Goal: Task Accomplishment & Management: Manage account settings

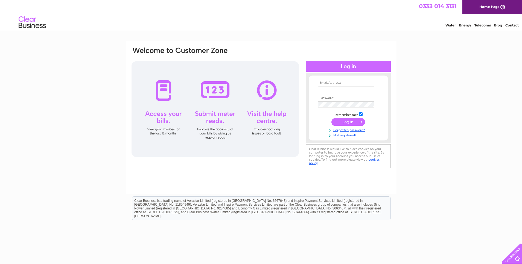
type input "donmacdonald706@gmail.com"
click at [352, 122] on input "submit" at bounding box center [348, 122] width 34 height 8
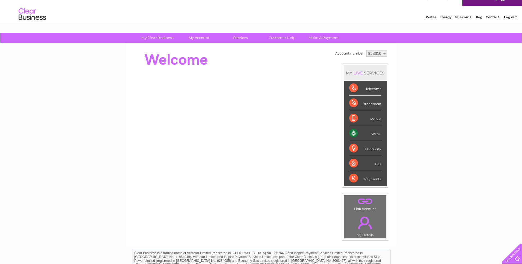
scroll to position [6, 0]
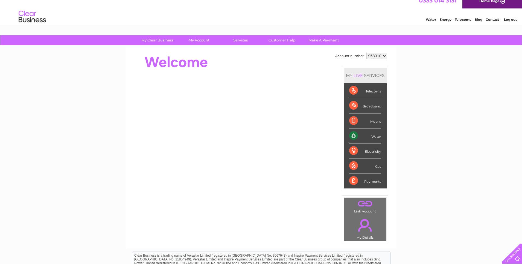
click at [363, 133] on div "Water" at bounding box center [365, 136] width 32 height 15
click at [375, 137] on div "Water" at bounding box center [365, 136] width 32 height 15
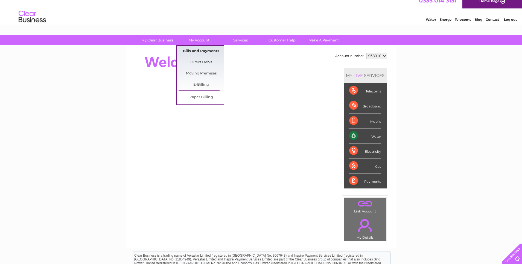
click at [201, 50] on link "Bills and Payments" at bounding box center [200, 51] width 45 height 11
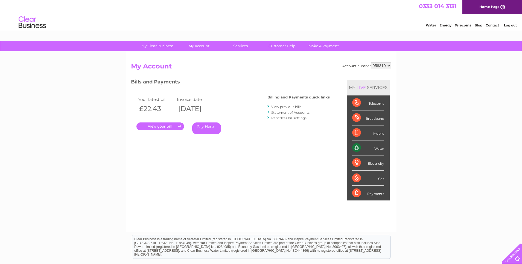
click at [170, 126] on link "." at bounding box center [160, 127] width 48 height 8
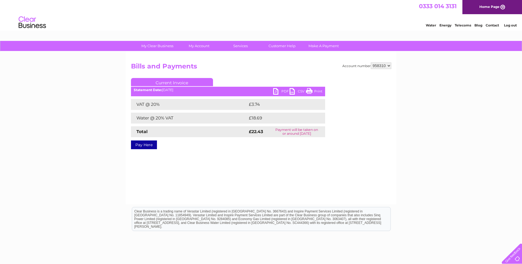
click at [281, 90] on link "PDF" at bounding box center [281, 92] width 16 height 8
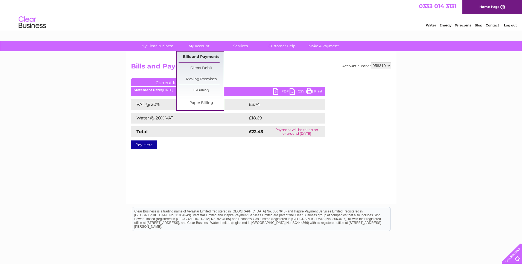
click at [196, 55] on link "Bills and Payments" at bounding box center [200, 57] width 45 height 11
click at [195, 102] on link "Paper Billing" at bounding box center [200, 103] width 45 height 11
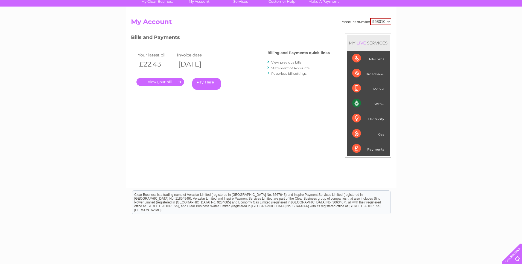
scroll to position [55, 0]
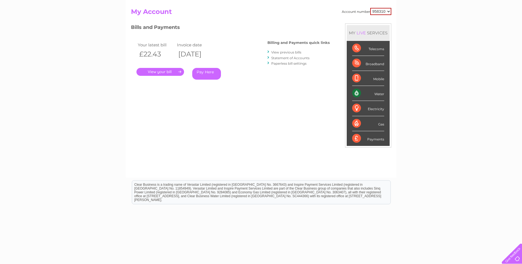
click at [296, 54] on link "View previous bills" at bounding box center [286, 52] width 30 height 4
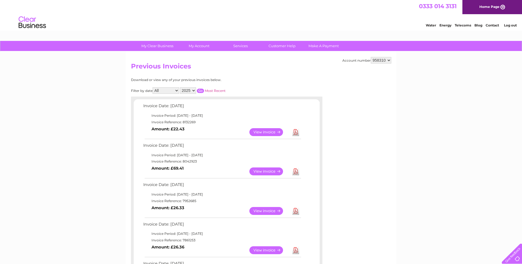
click at [272, 170] on link "View" at bounding box center [269, 172] width 40 height 8
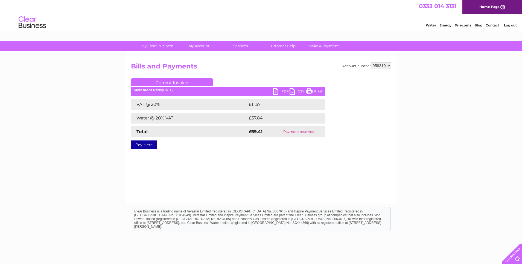
click at [278, 90] on link "PDF" at bounding box center [281, 92] width 16 height 8
